Goal: Complete application form

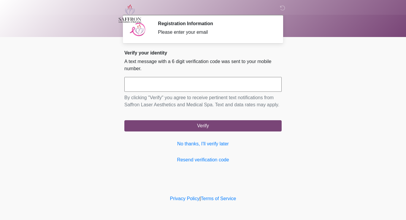
click at [237, 86] on input "text" at bounding box center [202, 84] width 157 height 15
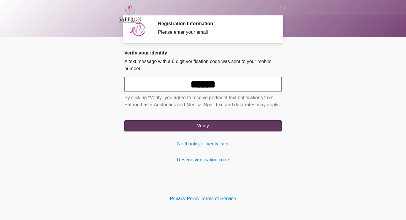
type input "******"
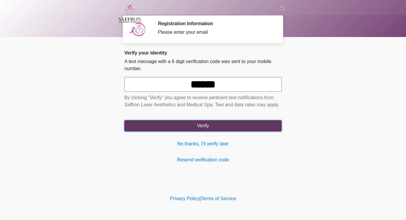
click at [243, 127] on button "Verify" at bounding box center [202, 125] width 157 height 11
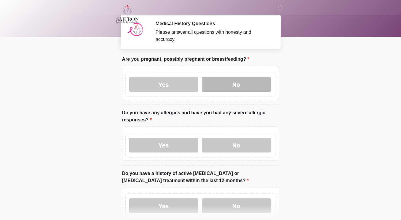
click at [255, 82] on label "No" at bounding box center [236, 84] width 69 height 15
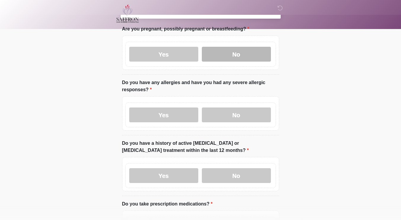
scroll to position [46, 0]
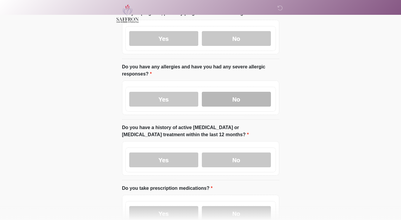
click at [250, 99] on label "No" at bounding box center [236, 99] width 69 height 15
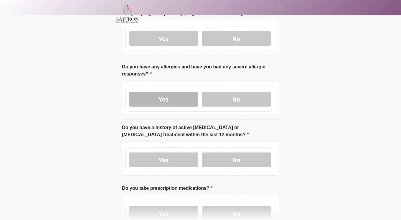
click at [175, 99] on label "Yes" at bounding box center [163, 99] width 69 height 15
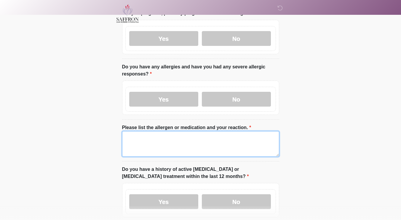
click at [189, 134] on textarea "Please list the allergen or medication and your reaction." at bounding box center [200, 144] width 157 height 26
type textarea "*"
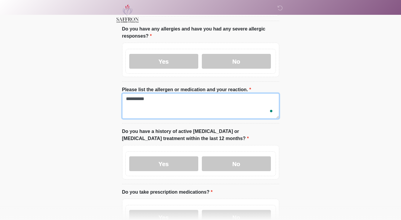
scroll to position [109, 0]
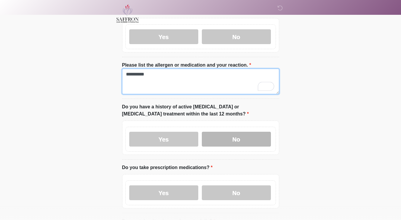
type textarea "*********"
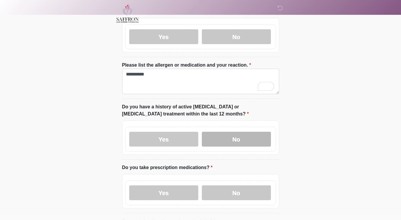
click at [266, 138] on label "No" at bounding box center [236, 139] width 69 height 15
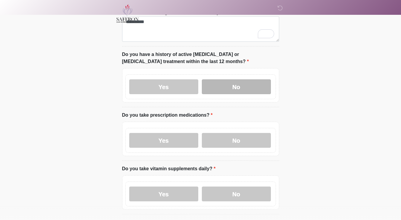
scroll to position [163, 0]
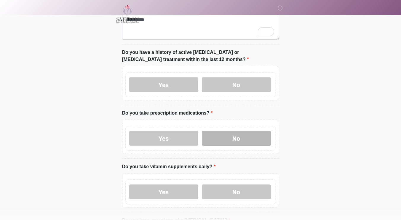
click at [259, 131] on label "No" at bounding box center [236, 138] width 69 height 15
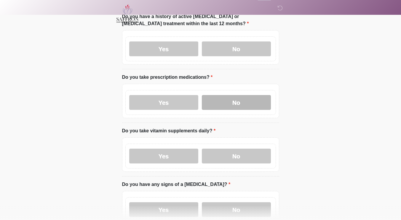
scroll to position [199, 0]
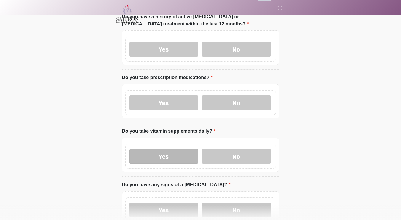
click at [173, 149] on label "Yes" at bounding box center [163, 156] width 69 height 15
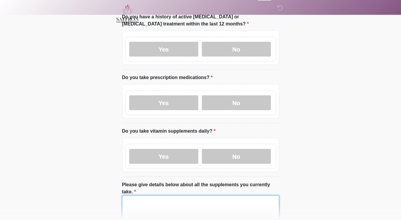
click at [174, 196] on textarea "Please give details below about all the supplements you currently take." at bounding box center [200, 209] width 157 height 26
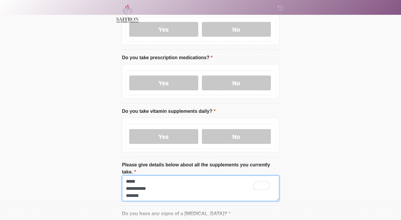
scroll to position [0, 0]
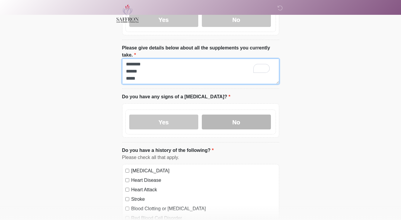
type textarea "**********"
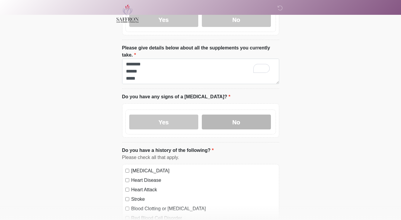
click at [256, 115] on label "No" at bounding box center [236, 122] width 69 height 15
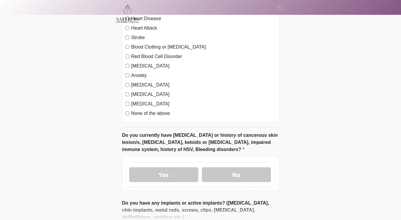
click at [132, 110] on label "None of the above" at bounding box center [203, 113] width 145 height 7
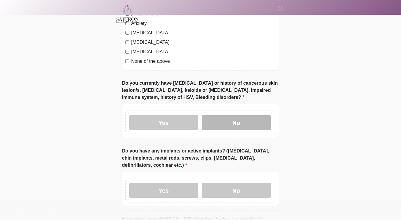
click at [230, 115] on label "No" at bounding box center [236, 122] width 69 height 15
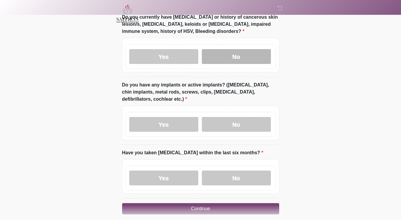
scroll to position [628, 0]
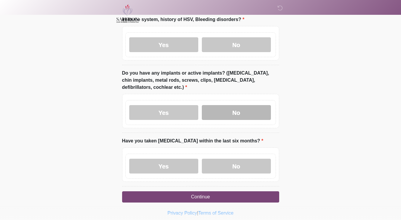
click at [263, 105] on label "No" at bounding box center [236, 112] width 69 height 15
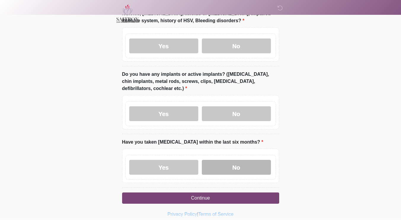
click at [236, 160] on label "No" at bounding box center [236, 167] width 69 height 15
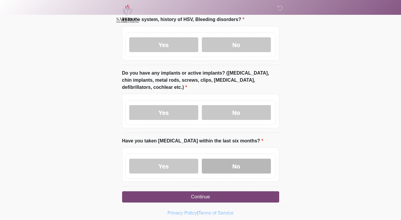
scroll to position [628, 0]
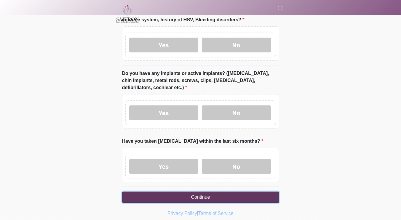
click at [260, 192] on button "Continue" at bounding box center [200, 197] width 157 height 11
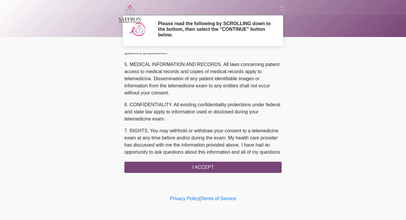
scroll to position [250, 0]
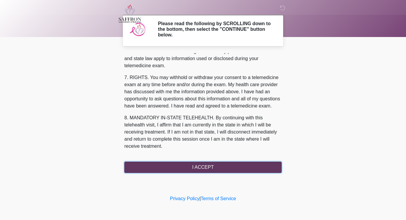
click at [266, 162] on button "I ACCEPT" at bounding box center [202, 167] width 157 height 11
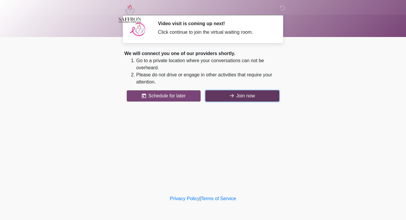
click at [236, 94] on button "Join now" at bounding box center [242, 95] width 74 height 11
